Goal: Complete application form

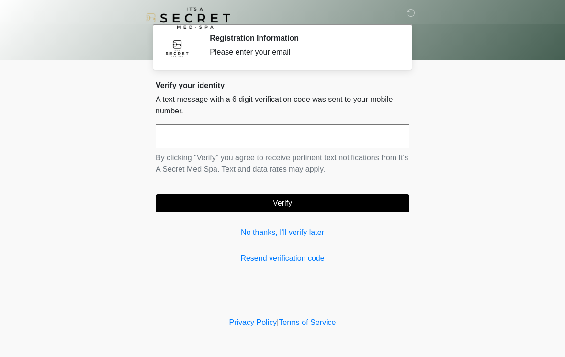
click at [304, 139] on input "text" at bounding box center [283, 136] width 254 height 24
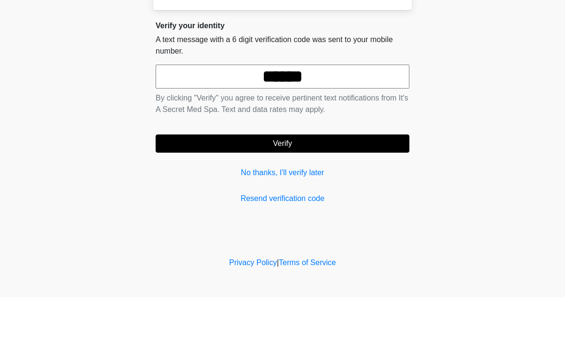
type input "******"
click at [326, 194] on button "Verify" at bounding box center [283, 203] width 254 height 18
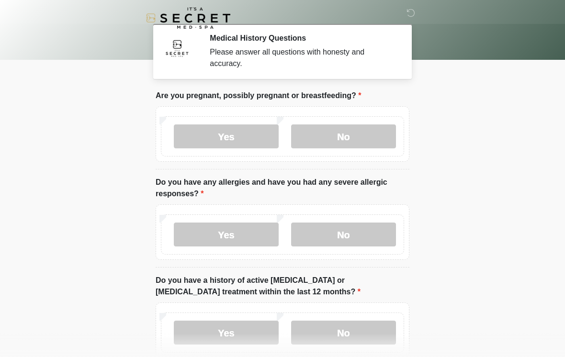
click at [246, 135] on label "Yes" at bounding box center [226, 136] width 105 height 24
click at [370, 235] on label "No" at bounding box center [343, 235] width 105 height 24
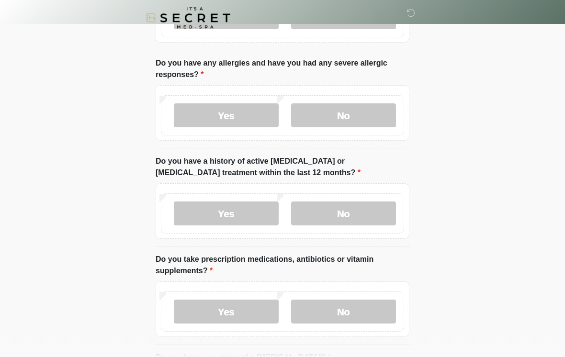
scroll to position [119, 0]
click at [377, 214] on label "No" at bounding box center [343, 214] width 105 height 24
click at [363, 307] on label "No" at bounding box center [343, 312] width 105 height 24
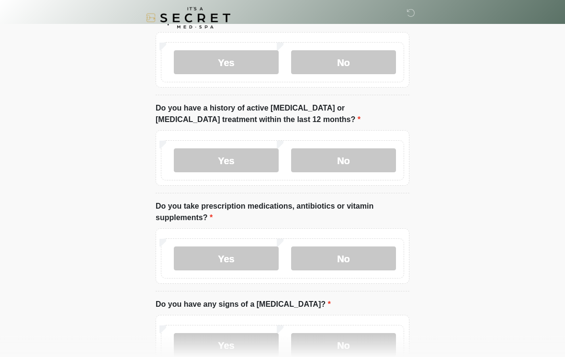
click at [251, 253] on label "Yes" at bounding box center [226, 259] width 105 height 24
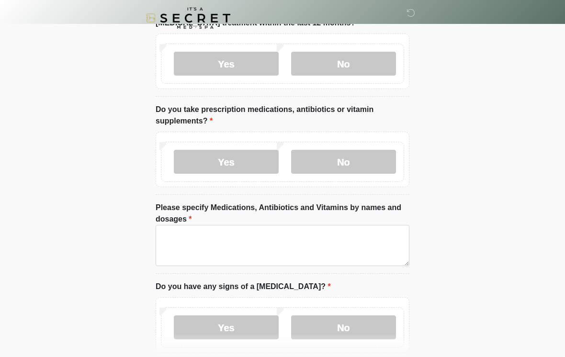
scroll to position [269, 0]
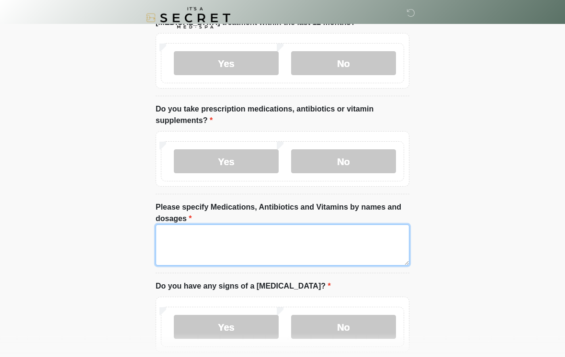
click at [386, 238] on textarea "Please specify Medications, Antibiotics and Vitamins by names and dosages" at bounding box center [283, 245] width 254 height 41
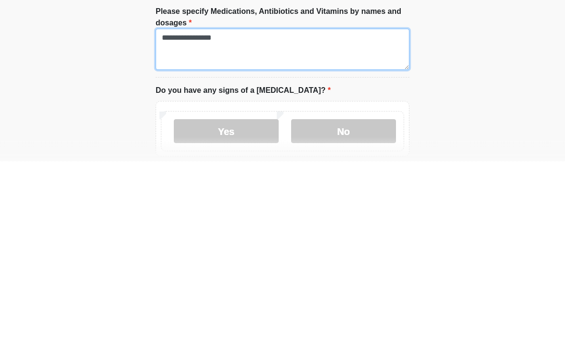
type textarea "**********"
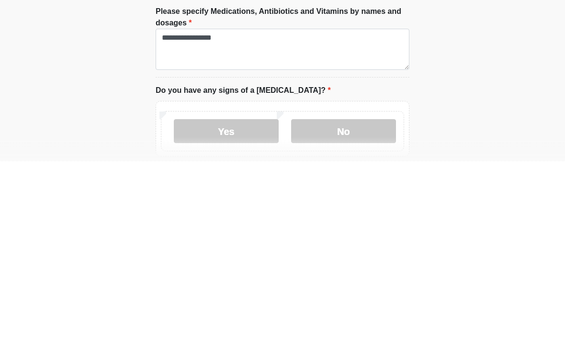
click at [359, 315] on label "No" at bounding box center [343, 327] width 105 height 24
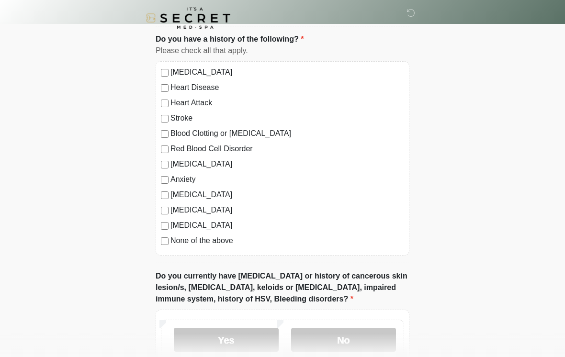
scroll to position [616, 0]
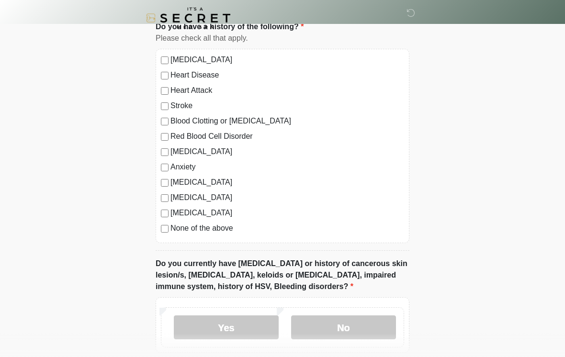
click at [360, 326] on label "No" at bounding box center [343, 327] width 105 height 24
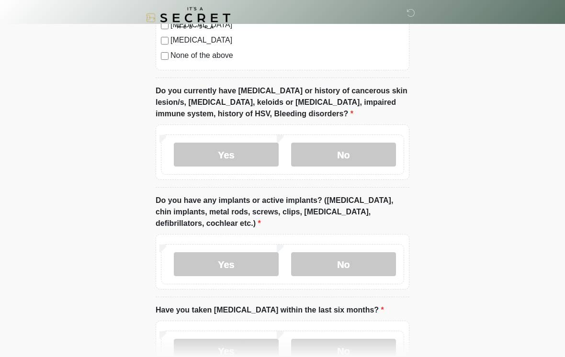
scroll to position [789, 0]
click at [370, 259] on label "No" at bounding box center [343, 264] width 105 height 24
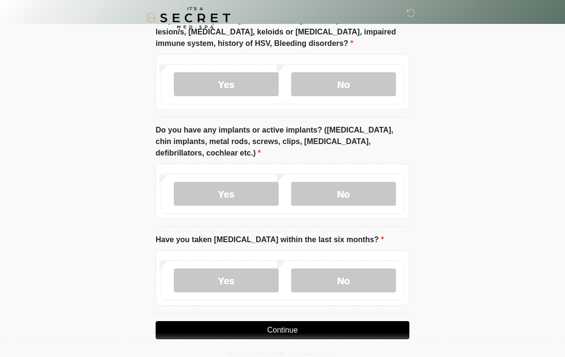
scroll to position [876, 0]
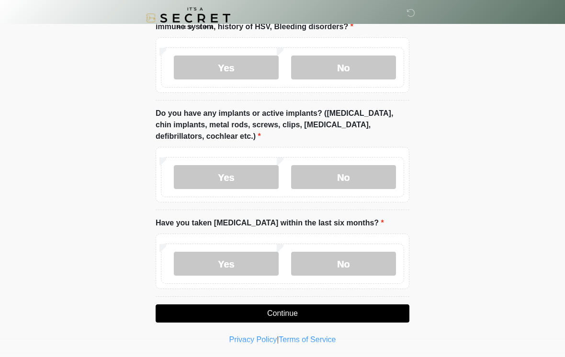
click at [364, 261] on label "No" at bounding box center [343, 264] width 105 height 24
click at [367, 313] on button "Continue" at bounding box center [283, 313] width 254 height 18
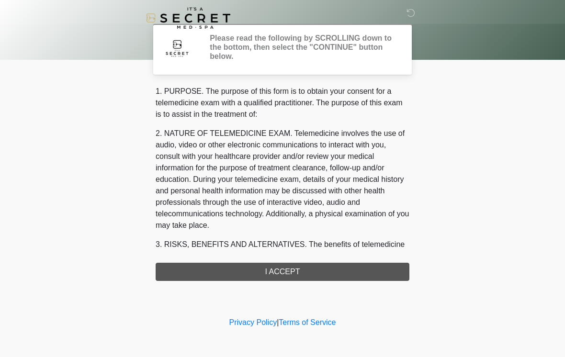
scroll to position [0, 0]
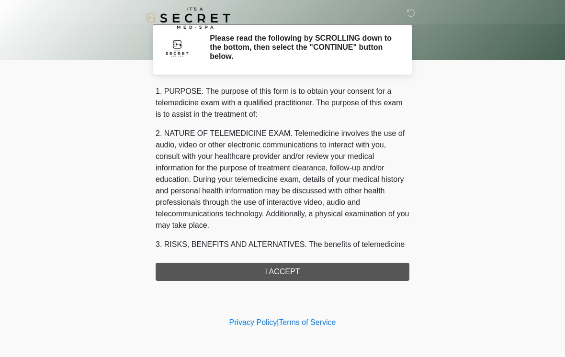
click at [359, 267] on div "1. PURPOSE. The purpose of this form is to obtain your consent for a telemedici…" at bounding box center [283, 183] width 254 height 195
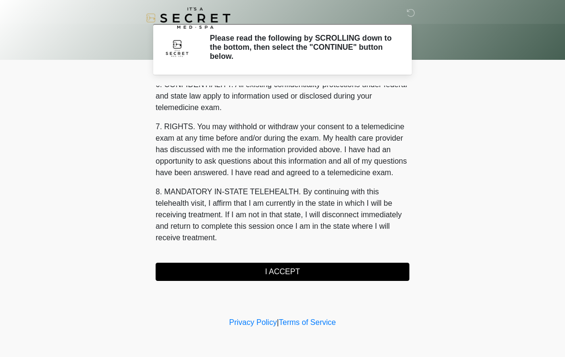
scroll to position [390, 0]
click at [310, 272] on button "I ACCEPT" at bounding box center [283, 272] width 254 height 18
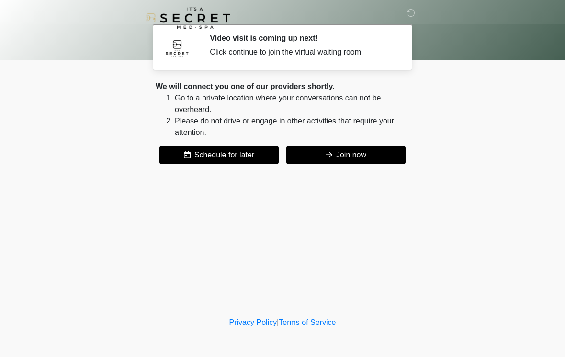
click at [370, 153] on button "Join now" at bounding box center [345, 155] width 119 height 18
